Goal: Task Accomplishment & Management: Complete application form

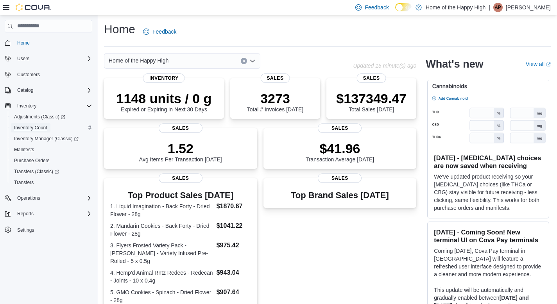
click at [38, 127] on span "Inventory Count" at bounding box center [30, 128] width 33 height 6
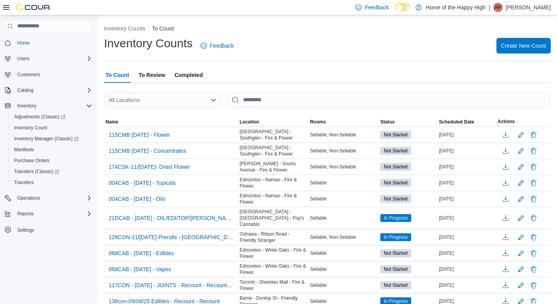
click at [156, 74] on span "To Review" at bounding box center [151, 75] width 27 height 16
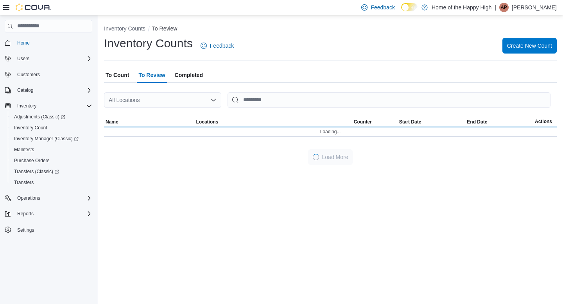
click at [123, 77] on span "To Count" at bounding box center [117, 75] width 23 height 16
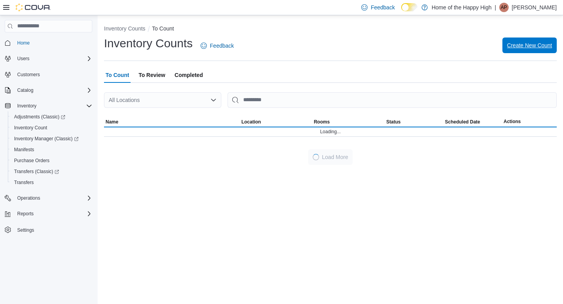
click at [527, 50] on span "Create New Count" at bounding box center [529, 46] width 45 height 16
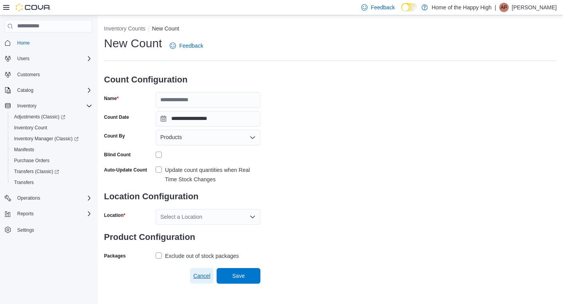
click at [201, 284] on span "Cancel" at bounding box center [201, 276] width 17 height 16
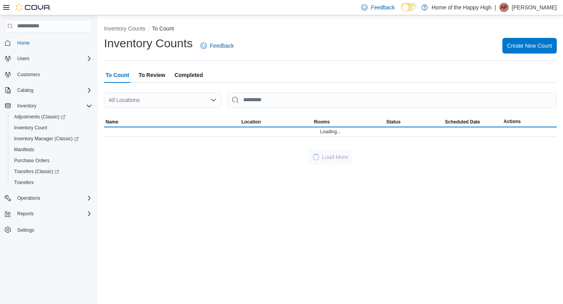
click at [155, 73] on span "To Review" at bounding box center [151, 75] width 27 height 16
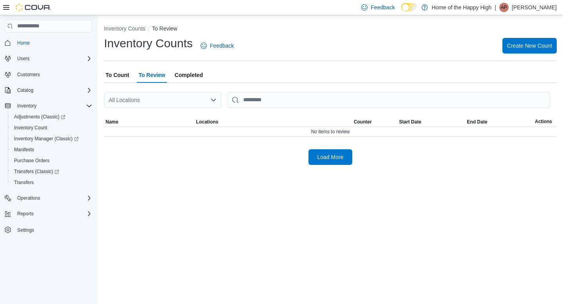
click at [128, 101] on div "All Locations" at bounding box center [162, 100] width 117 height 16
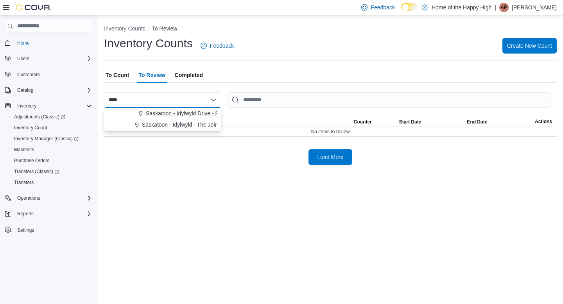
type input "****"
click at [145, 117] on span "Choose from the following options" at bounding box center [142, 114] width 8 height 8
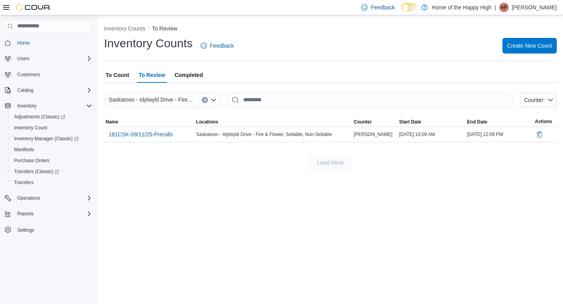
click at [110, 73] on span "To Count" at bounding box center [117, 75] width 23 height 16
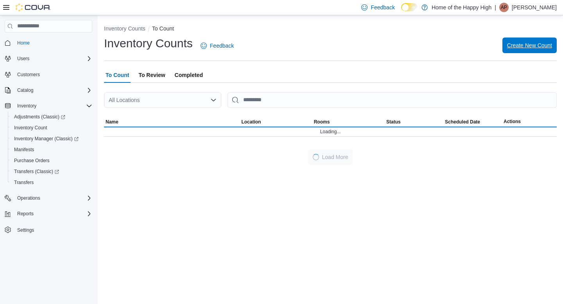
click at [511, 41] on span "Create New Count" at bounding box center [529, 46] width 45 height 16
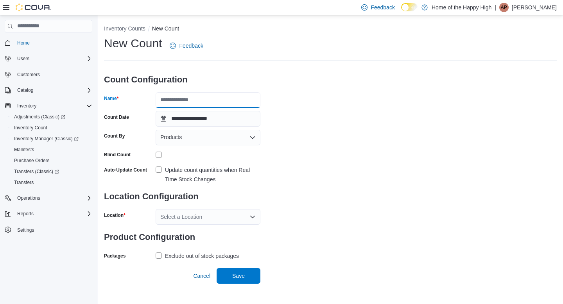
click at [186, 100] on input "Name" at bounding box center [208, 100] width 105 height 16
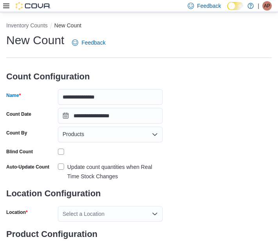
click at [47, 113] on div "Count Date" at bounding box center [30, 116] width 48 height 16
click at [96, 108] on input "**********" at bounding box center [110, 116] width 105 height 16
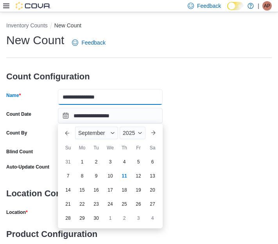
click at [113, 100] on input "**********" at bounding box center [110, 97] width 105 height 16
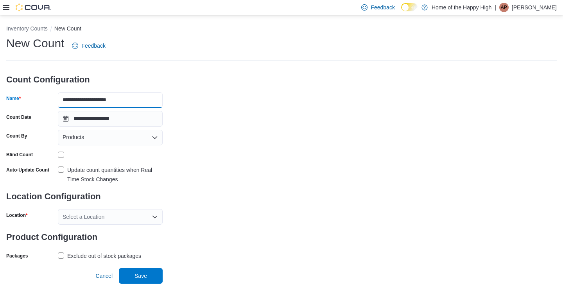
type input "**********"
click at [89, 221] on div "Select a Location" at bounding box center [110, 217] width 105 height 16
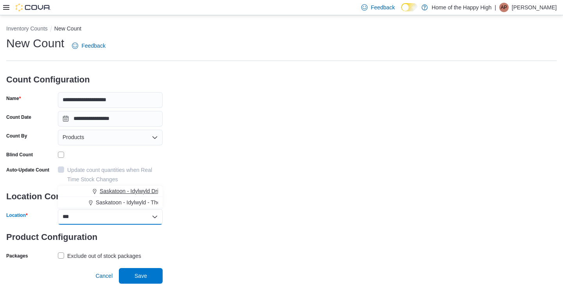
type input "***"
click at [134, 188] on span "Saskatoon - Idylwyld Drive - Fire & Flower" at bounding box center [151, 191] width 102 height 8
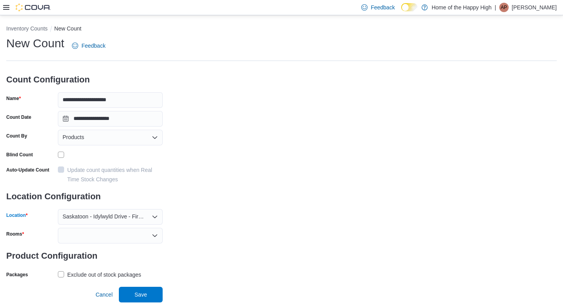
click at [134, 237] on div at bounding box center [110, 236] width 105 height 16
click at [130, 250] on span "Sellable" at bounding box center [110, 249] width 95 height 8
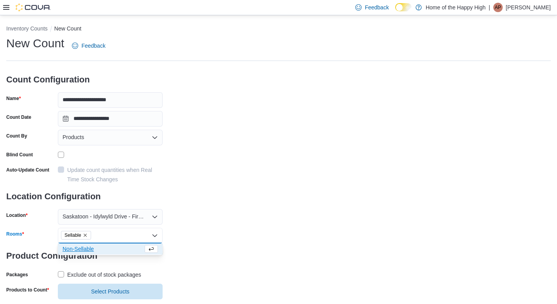
click at [130, 250] on span "Non-Sellable" at bounding box center [103, 249] width 81 height 8
click at [198, 254] on div "**********" at bounding box center [278, 168] width 545 height 264
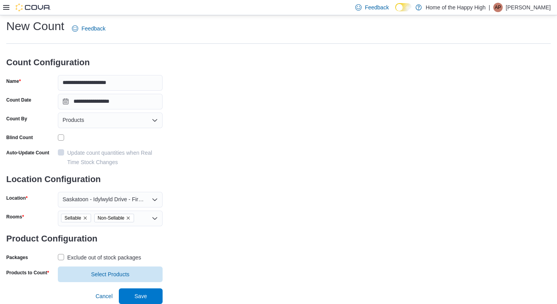
click at [60, 257] on label "Exclude out of stock packages" at bounding box center [99, 257] width 83 height 9
click at [69, 267] on span "Select Products" at bounding box center [110, 274] width 95 height 16
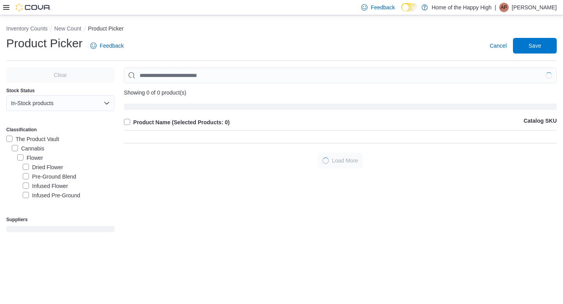
click at [21, 156] on label "Flower" at bounding box center [30, 157] width 26 height 9
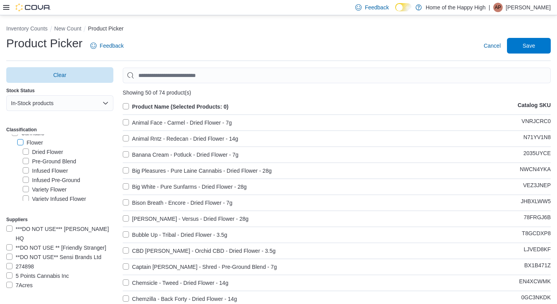
scroll to position [11, 0]
click at [126, 107] on label "Product Name (Selected Products: 0)" at bounding box center [176, 106] width 106 height 9
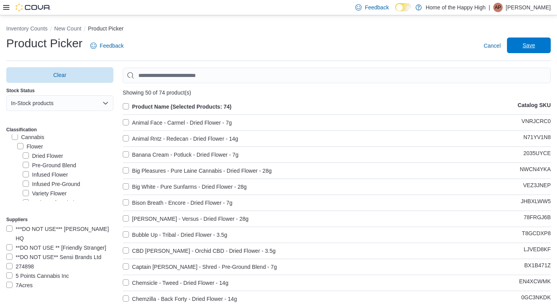
click at [526, 48] on span "Save" at bounding box center [529, 46] width 34 height 16
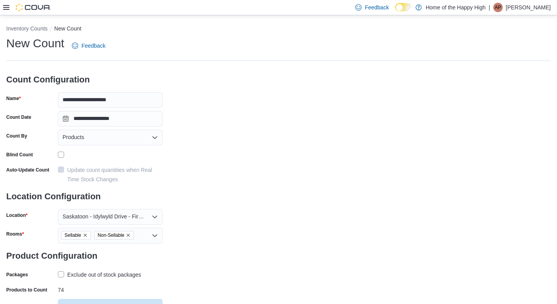
scroll to position [32, 0]
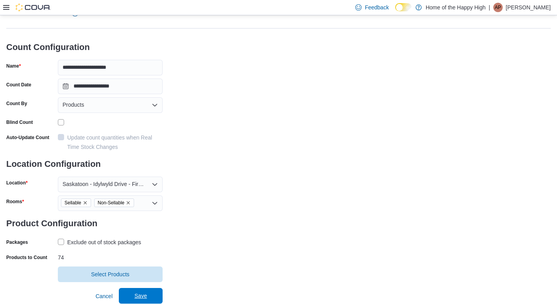
click at [139, 297] on span "Save" at bounding box center [141, 296] width 13 height 8
